Goal: Book appointment/travel/reservation

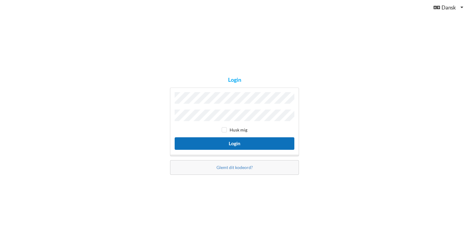
click at [237, 141] on button "Login" at bounding box center [235, 144] width 120 height 13
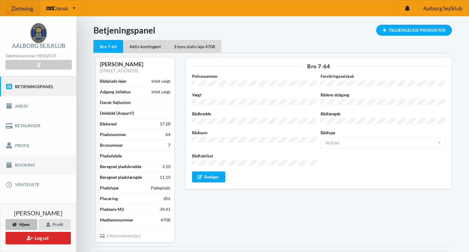
click at [24, 163] on link "Booking" at bounding box center [38, 166] width 76 height 20
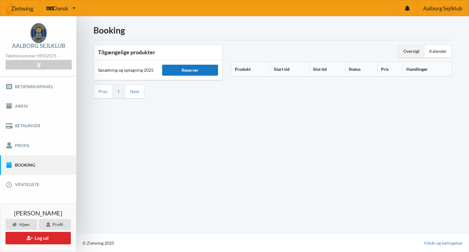
click at [196, 71] on div "Reserver" at bounding box center [190, 70] width 56 height 11
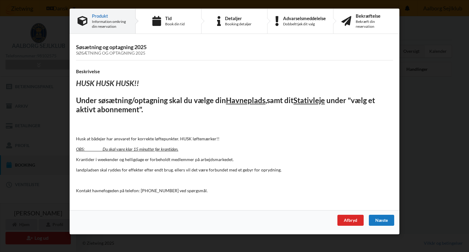
click at [382, 219] on div "Næste" at bounding box center [381, 220] width 25 height 11
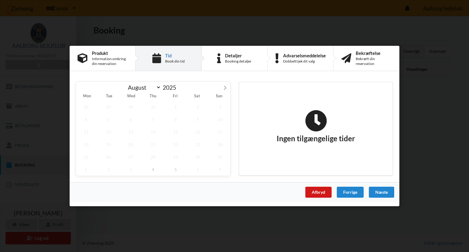
click at [323, 190] on div "Afbryd" at bounding box center [319, 192] width 26 height 11
